Goal: Check status: Check status

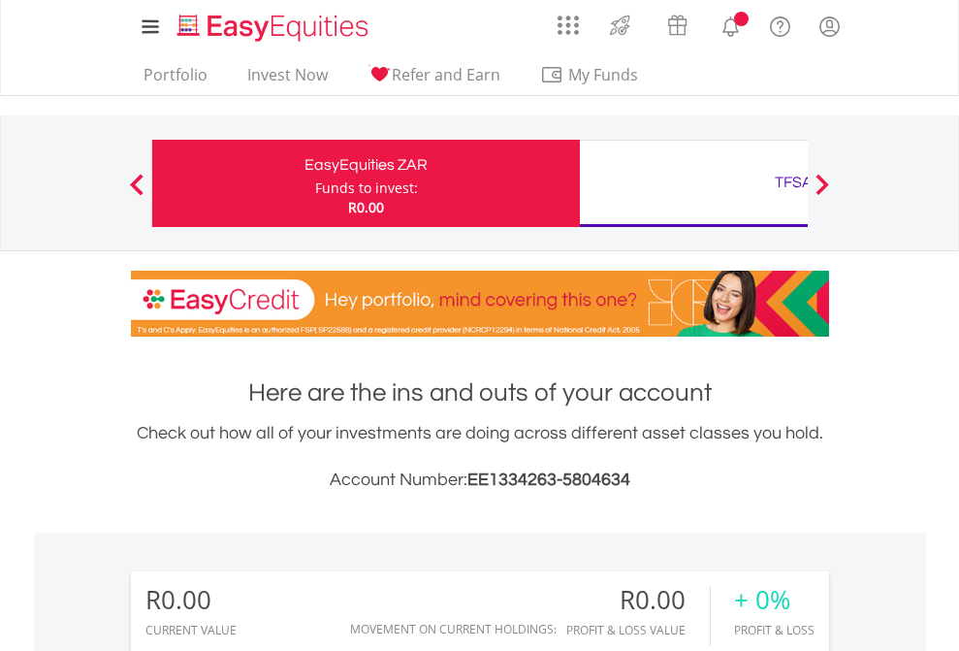
scroll to position [186, 305]
click at [315, 183] on div "Funds to invest:" at bounding box center [366, 187] width 103 height 19
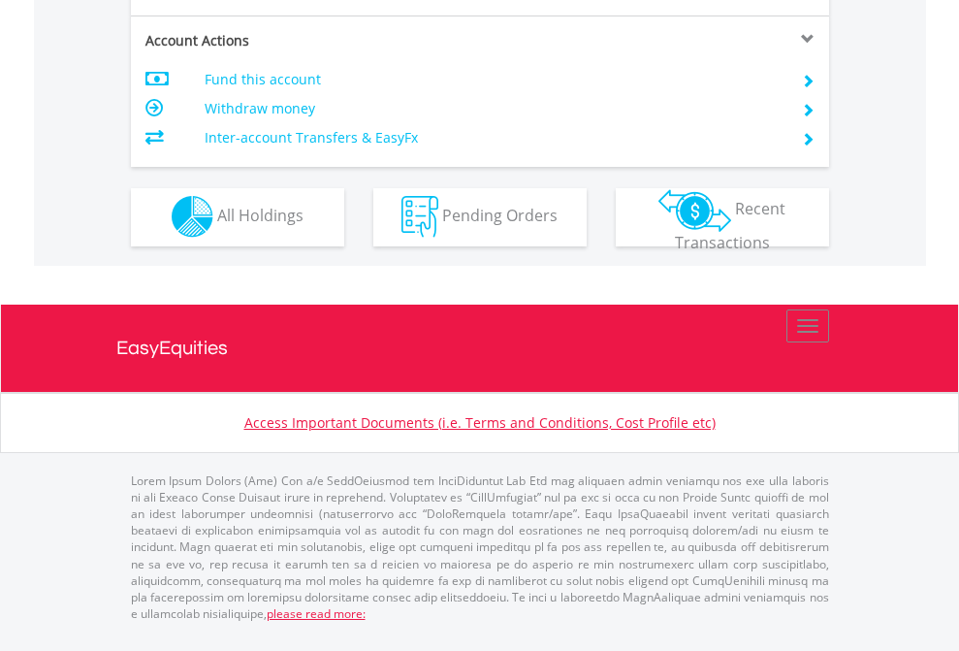
scroll to position [1814, 0]
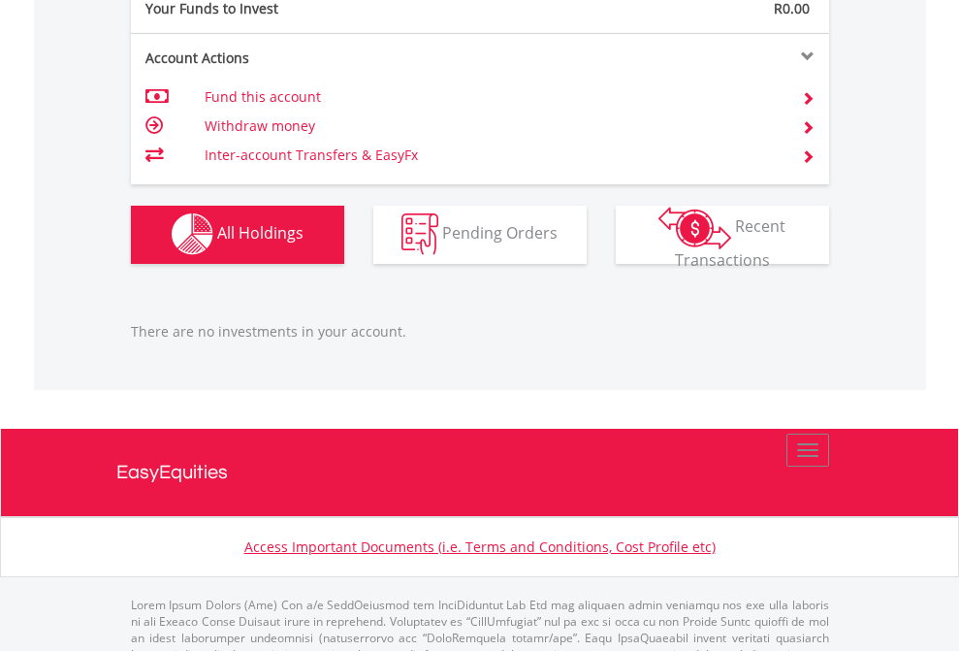
scroll to position [1921, 0]
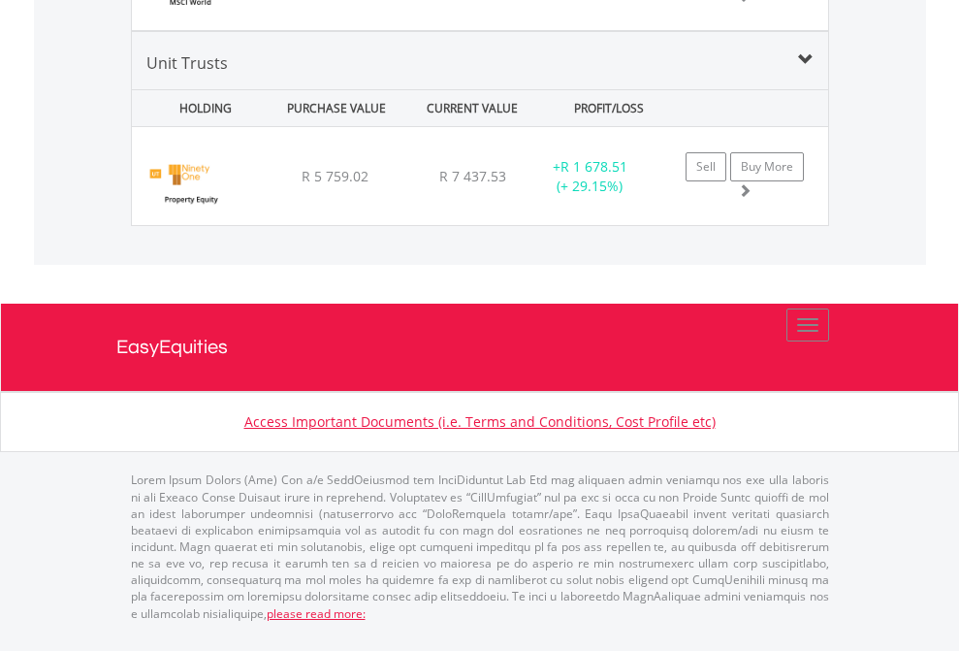
scroll to position [186, 305]
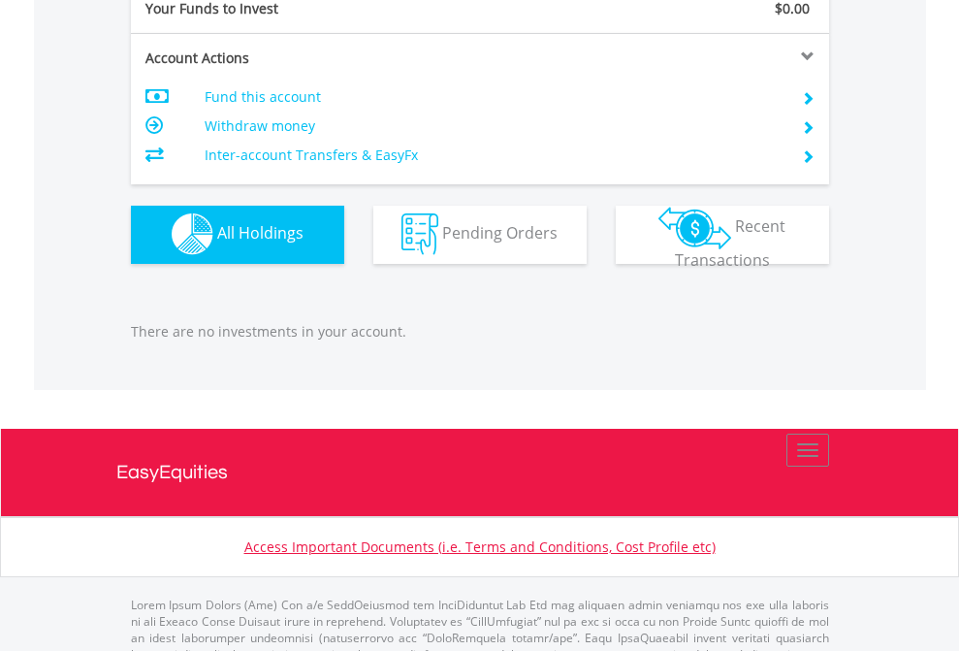
scroll to position [1921, 0]
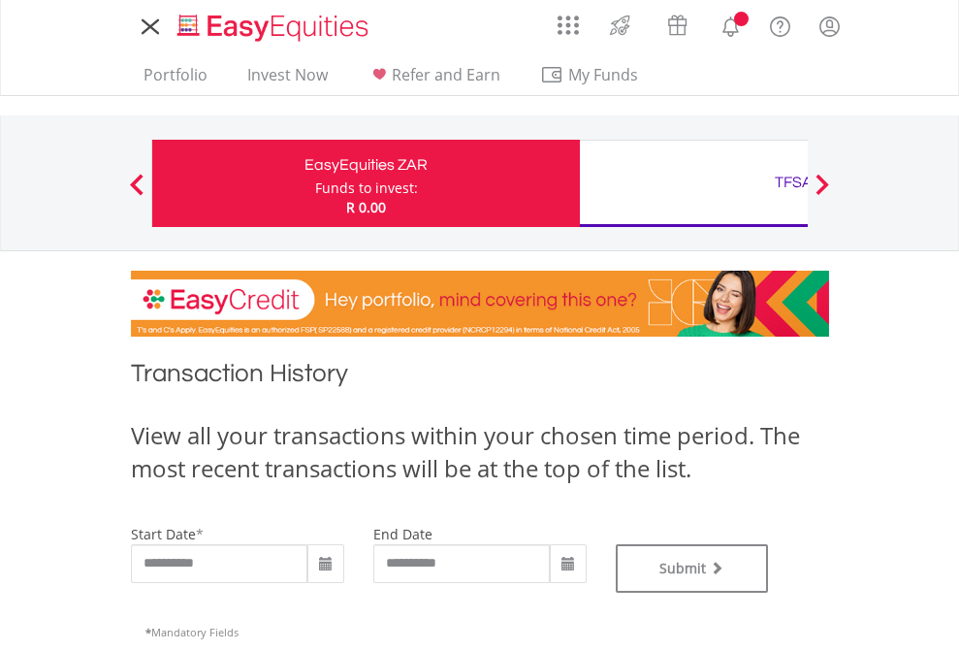
type input "**********"
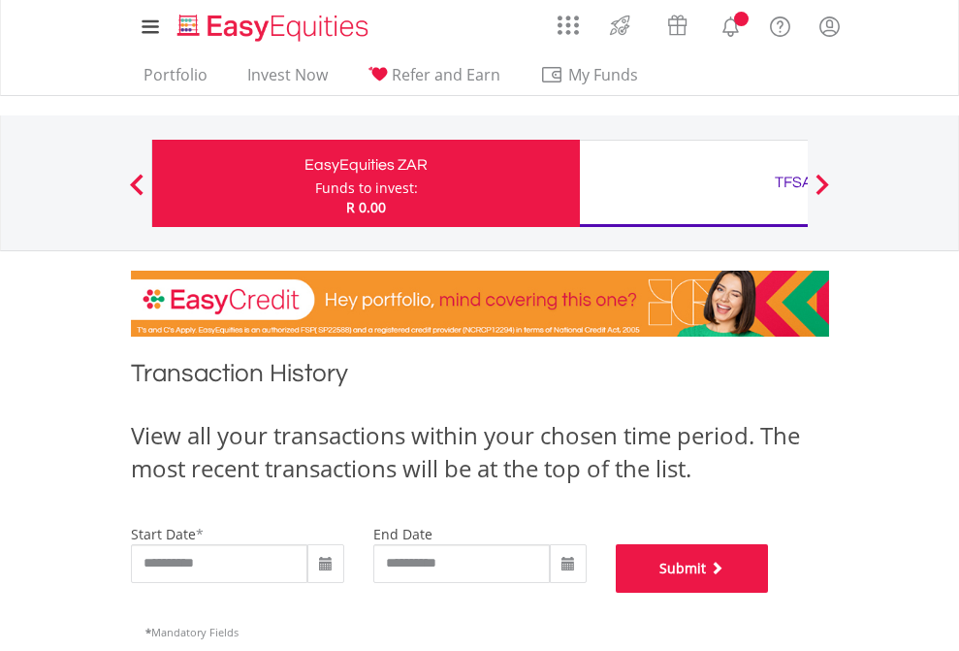
click at [769, 593] on button "Submit" at bounding box center [692, 568] width 153 height 49
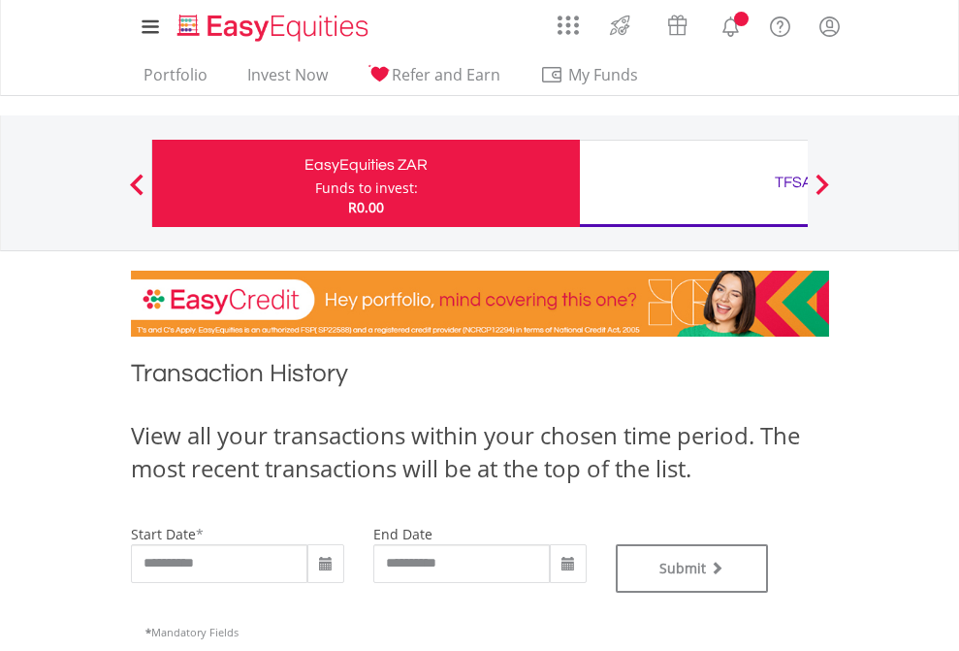
click at [694, 183] on div "TFSA" at bounding box center [794, 182] width 404 height 27
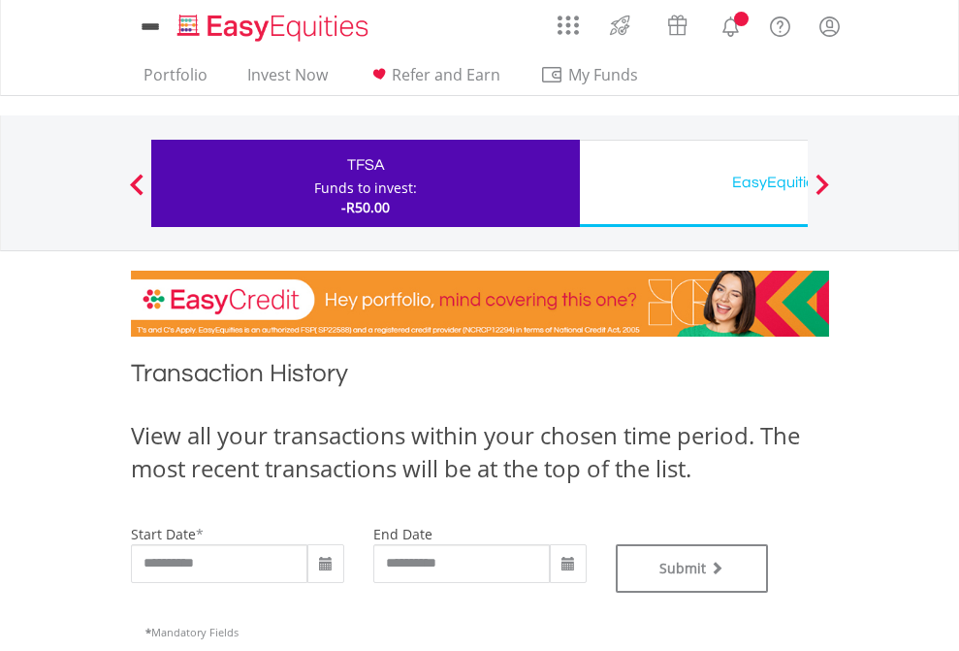
type input "**********"
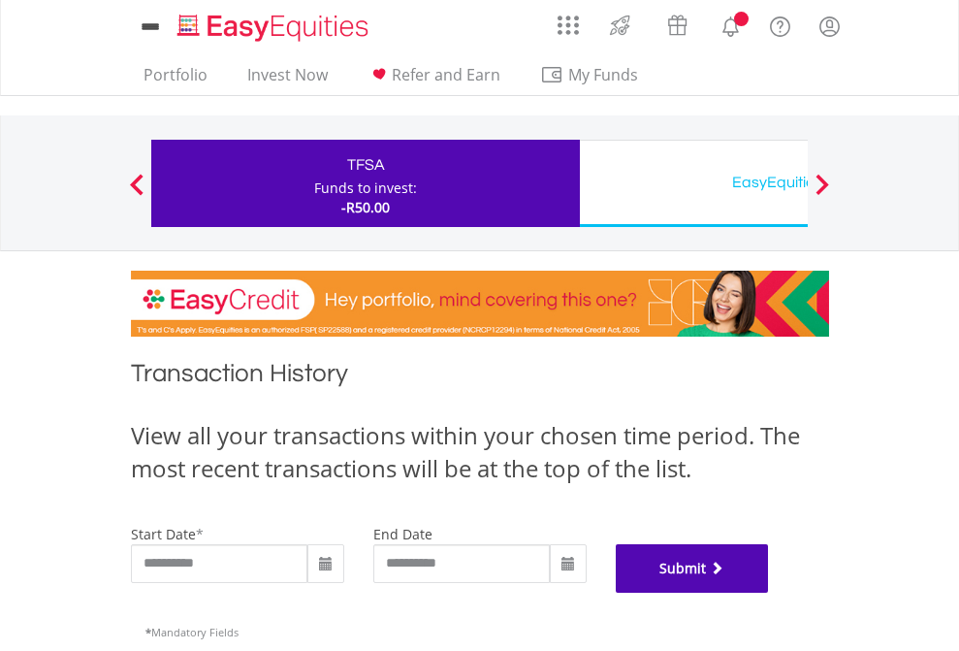
click at [769, 593] on button "Submit" at bounding box center [692, 568] width 153 height 49
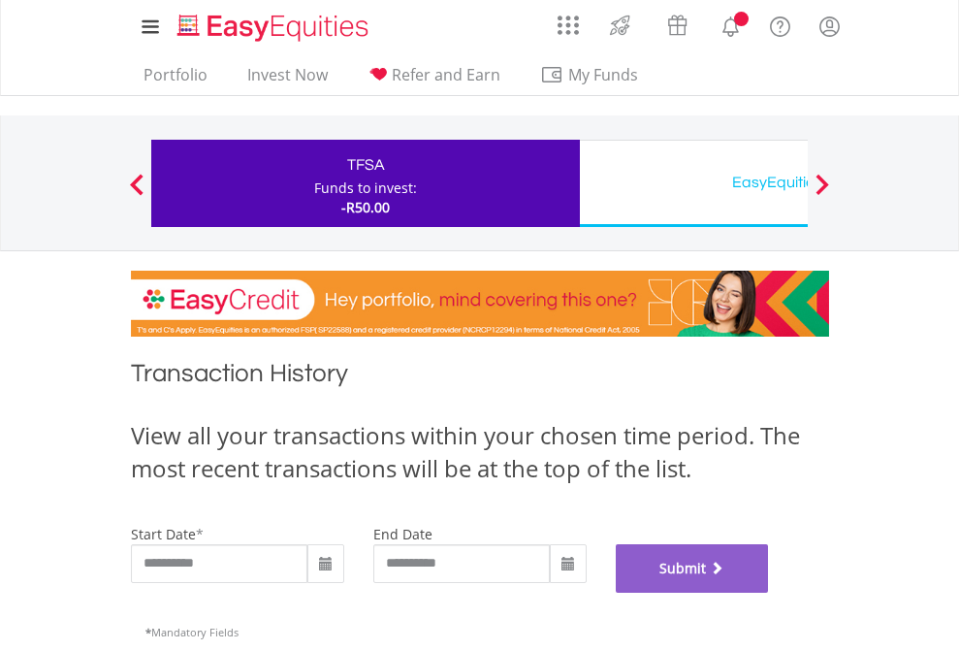
scroll to position [787, 0]
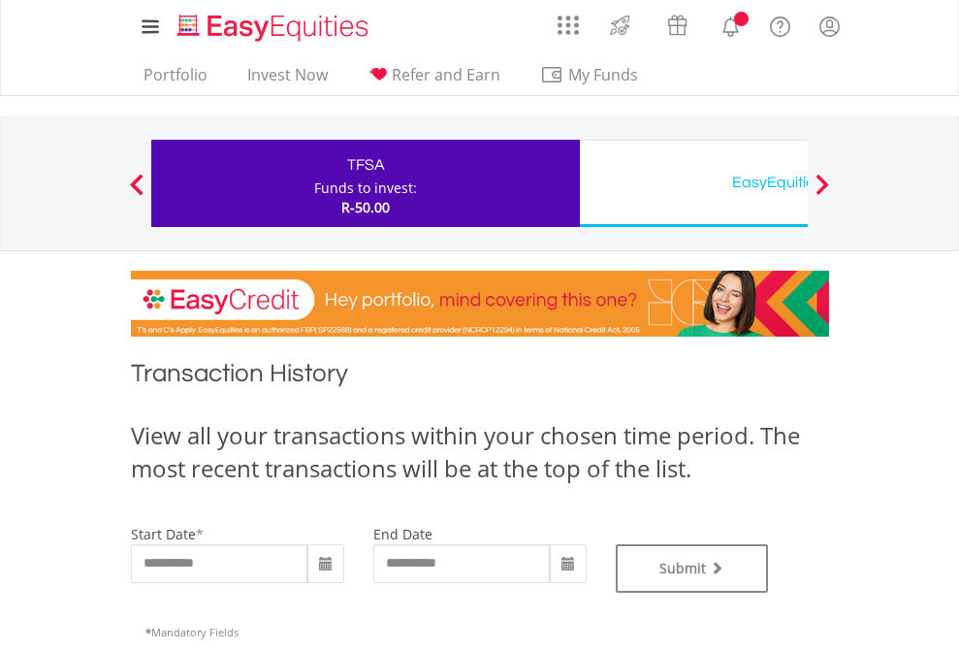
click at [694, 183] on div "EasyEquities USD" at bounding box center [794, 182] width 404 height 27
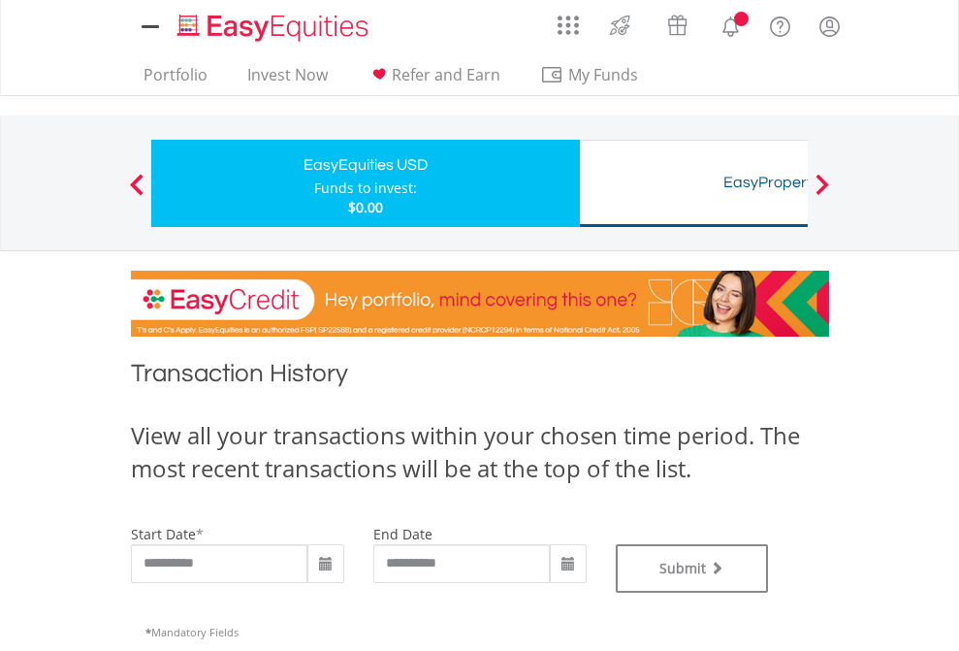
type input "**********"
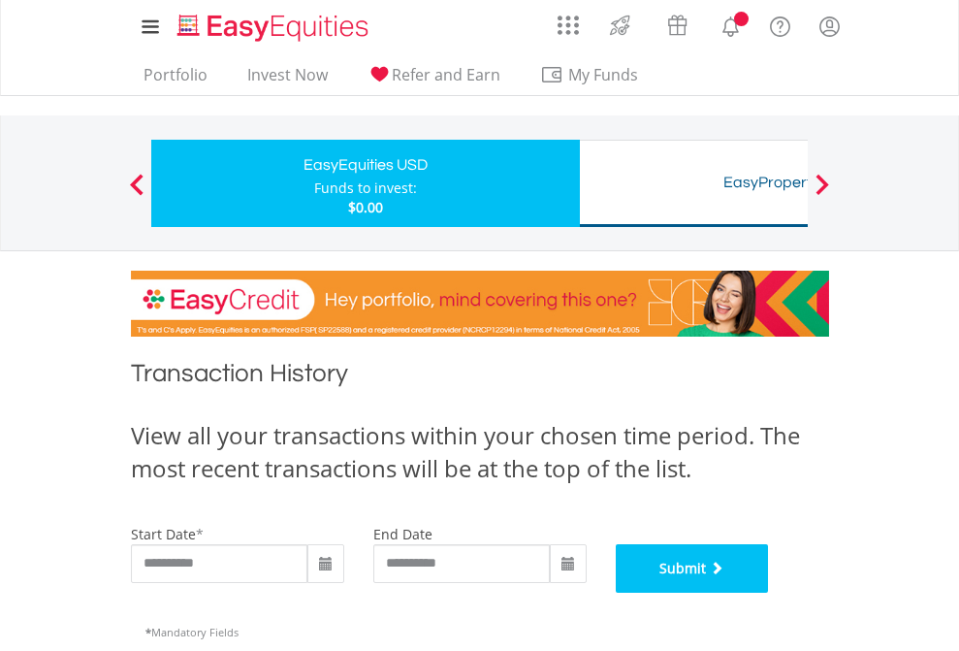
click at [769, 593] on button "Submit" at bounding box center [692, 568] width 153 height 49
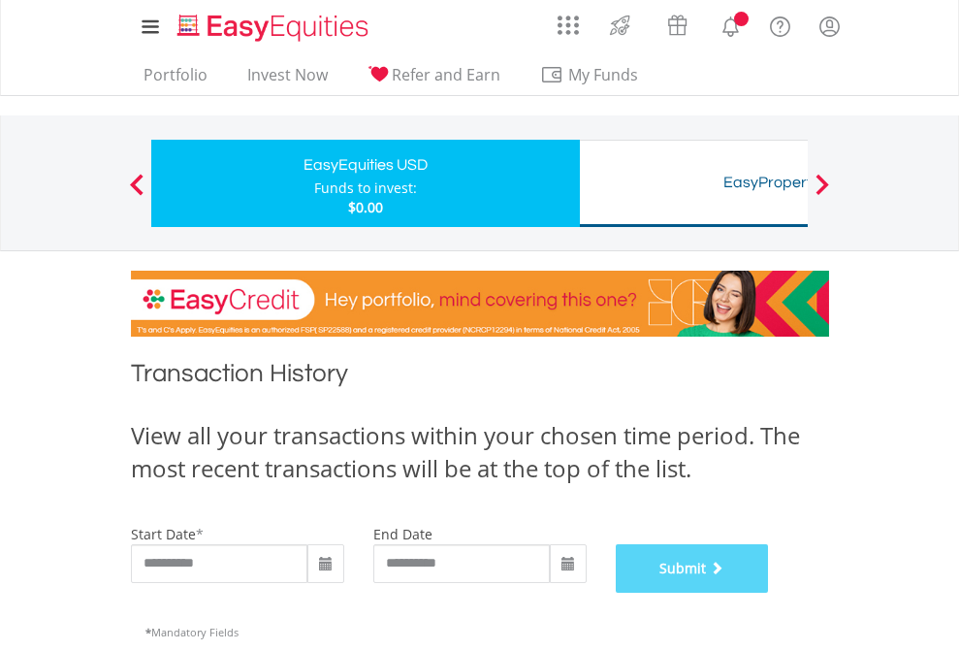
scroll to position [787, 0]
